Goal: Task Accomplishment & Management: Use online tool/utility

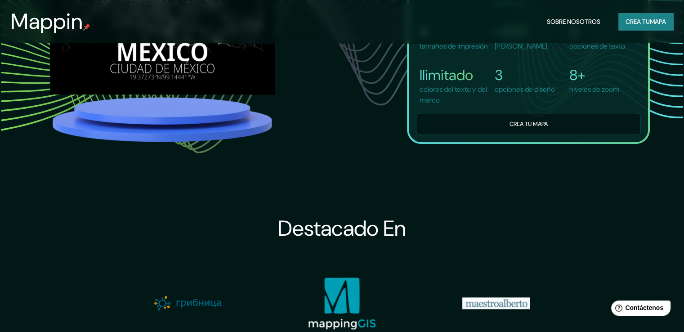
scroll to position [810, 0]
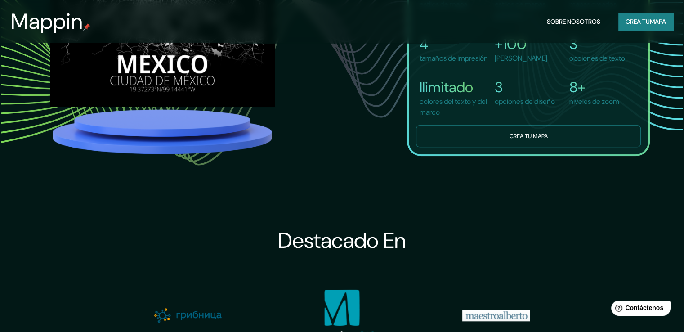
click at [483, 143] on button "Crea tu mapa" at bounding box center [528, 136] width 225 height 22
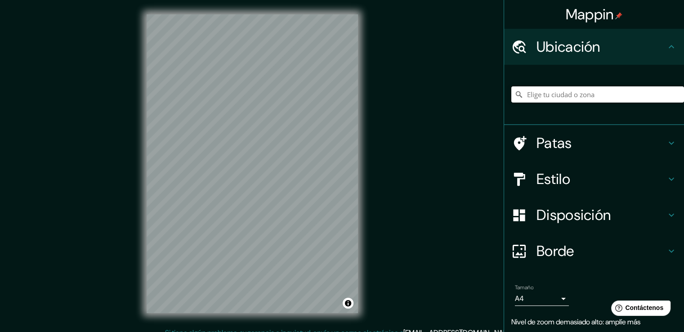
click at [565, 94] on input "Elige tu ciudad o zona" at bounding box center [597, 94] width 173 height 16
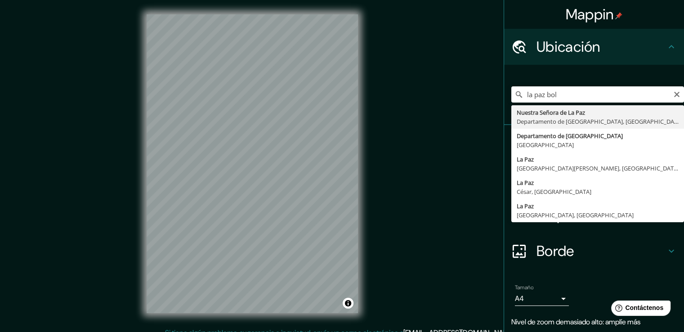
type input "Nuestra Señora de La Paz, Departamento de La Paz, Bolivia"
